Goal: Check status: Verify the current state of an ongoing process or item

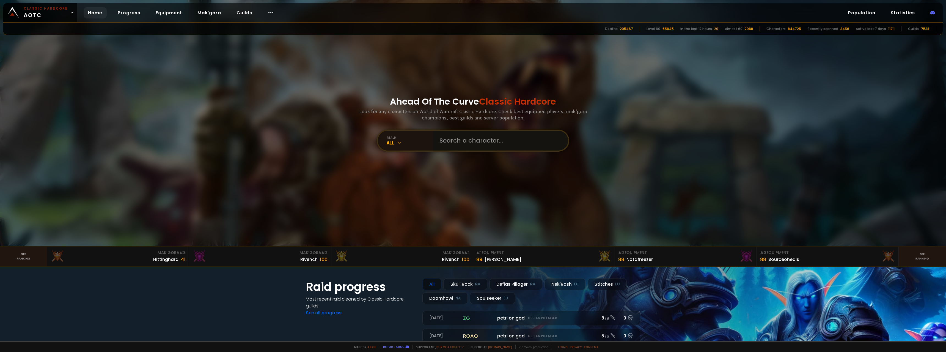
click at [490, 141] on input "text" at bounding box center [498, 141] width 125 height 20
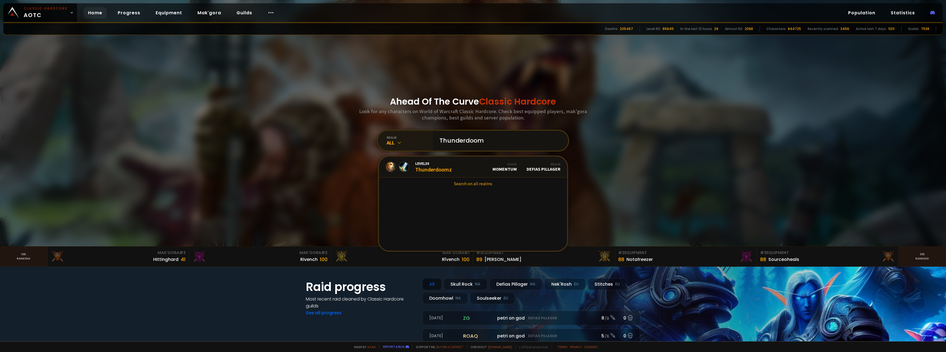
drag, startPoint x: 489, startPoint y: 140, endPoint x: 416, endPoint y: 135, distance: 73.3
click at [420, 135] on div "realm All Thunderdoom Level 30 Thunderdoomz Guild Momentum Realm Defias Pillage…" at bounding box center [473, 140] width 192 height 22
click at [397, 139] on div "All" at bounding box center [409, 142] width 46 height 6
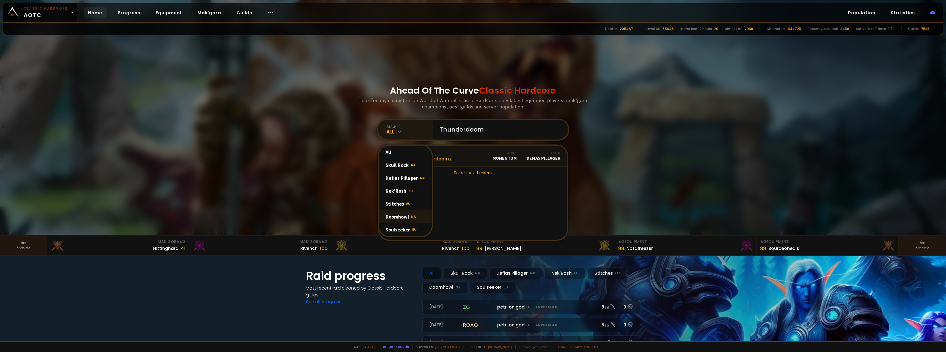
scroll to position [55, 0]
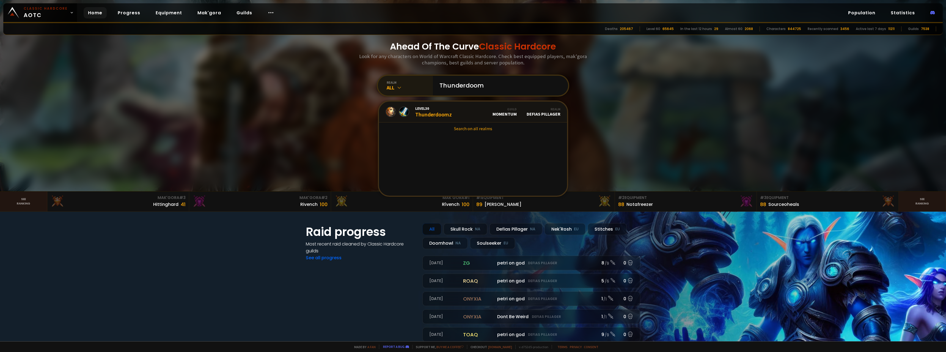
click at [396, 88] on icon at bounding box center [398, 87] width 5 height 5
click at [398, 174] on div "Doomhowl NA" at bounding box center [405, 172] width 53 height 13
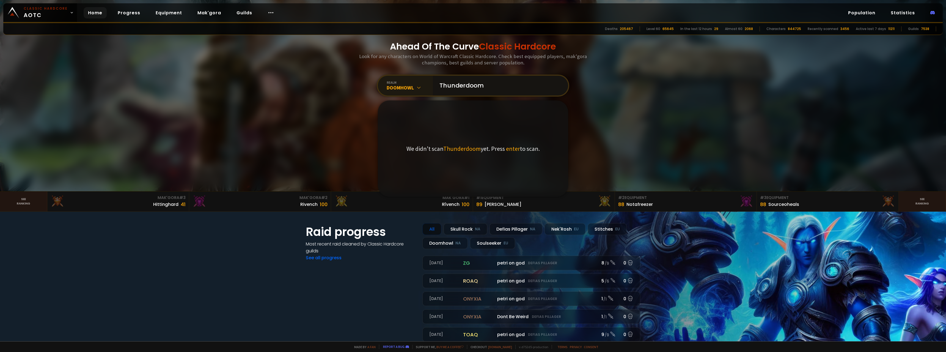
drag, startPoint x: 475, startPoint y: 86, endPoint x: 479, endPoint y: 86, distance: 3.9
click at [475, 86] on input "Thunderdoom" at bounding box center [498, 86] width 125 height 20
drag, startPoint x: 499, startPoint y: 85, endPoint x: 462, endPoint y: 90, distance: 36.8
click at [462, 90] on input "Thunderdoom" at bounding box center [498, 86] width 125 height 20
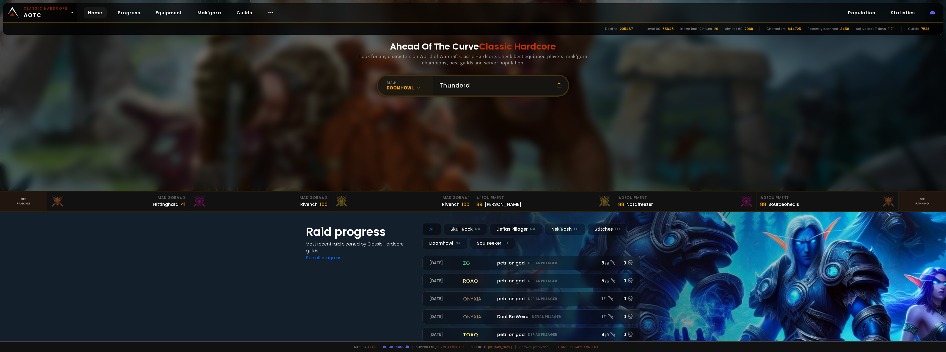
scroll to position [0, 0]
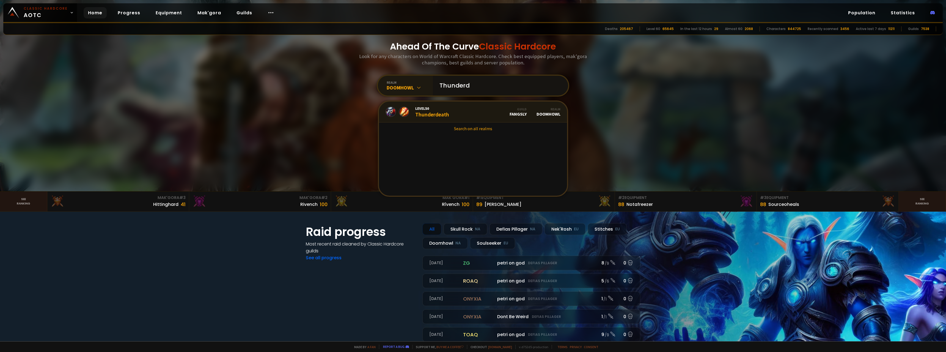
type input "Thunderd"
click at [466, 114] on link "Level 50 Thunderdeath Guild Fangsly Realm Doomhowl" at bounding box center [473, 111] width 188 height 21
